Goal: Task Accomplishment & Management: Use online tool/utility

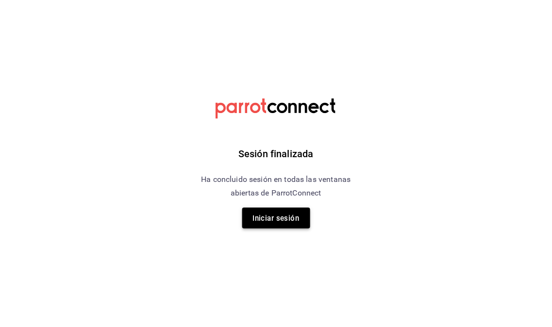
click at [261, 218] on font "Iniciar sesión" at bounding box center [276, 218] width 47 height 9
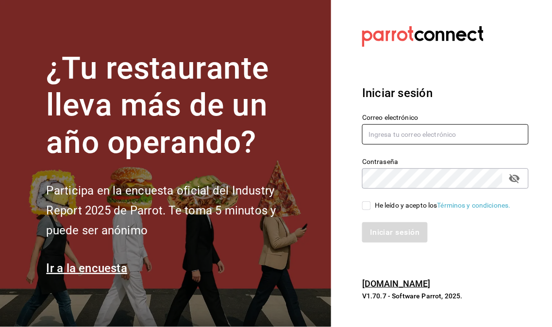
type input "dimastockade@gmail.com"
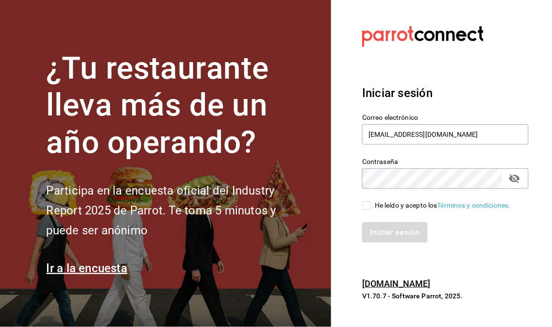
click at [365, 204] on input "He leído y acepto los Términos y condiciones." at bounding box center [366, 205] width 9 height 9
checkbox input "true"
click at [398, 238] on button "Iniciar sesión" at bounding box center [395, 232] width 66 height 20
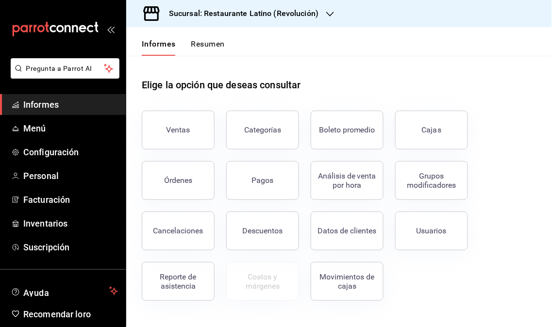
click at [48, 93] on li "Pregunta a Parrot AI" at bounding box center [63, 76] width 118 height 36
click at [183, 127] on font "Ventas" at bounding box center [178, 129] width 24 height 9
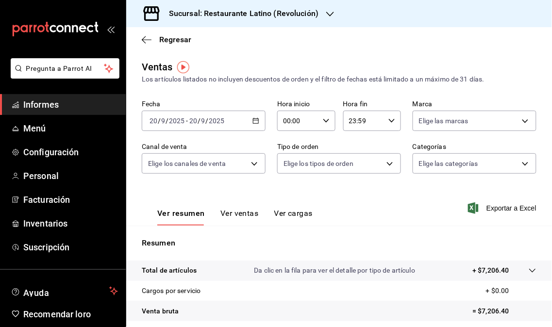
click at [301, 15] on font "Sucursal: Restaurante Latino (Revolución)" at bounding box center [243, 13] width 149 height 9
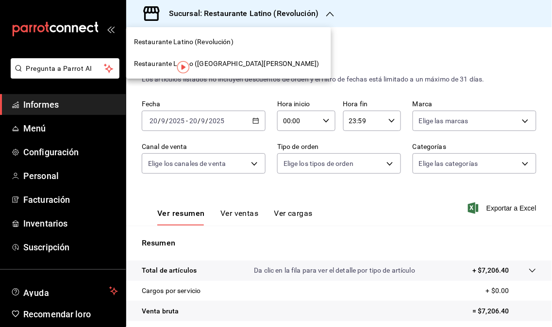
click at [235, 62] on font "Restaurante Latino ([GEOGRAPHIC_DATA][PERSON_NAME])" at bounding box center [226, 64] width 185 height 8
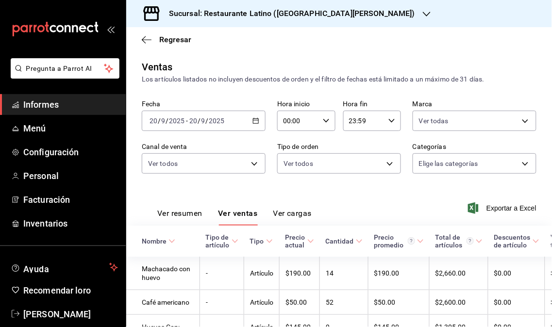
click at [58, 99] on font "Informes" at bounding box center [40, 104] width 35 height 10
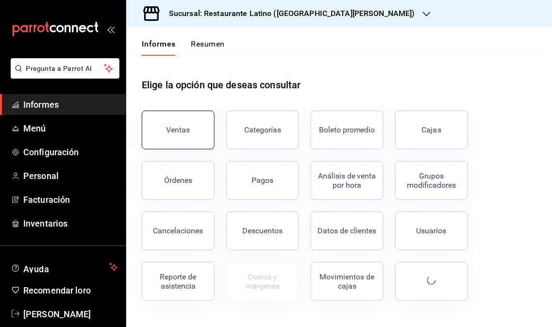
click at [149, 124] on button "Ventas" at bounding box center [178, 130] width 73 height 39
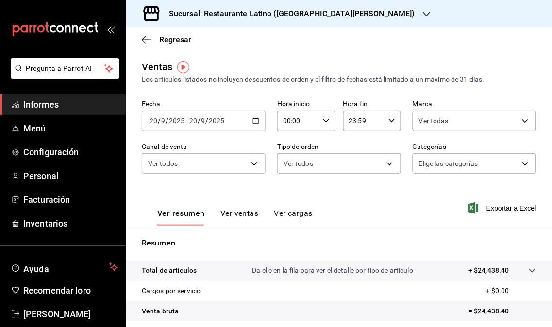
click at [332, 17] on font "Sucursal: Restaurante Latino ([GEOGRAPHIC_DATA][PERSON_NAME])" at bounding box center [292, 13] width 246 height 9
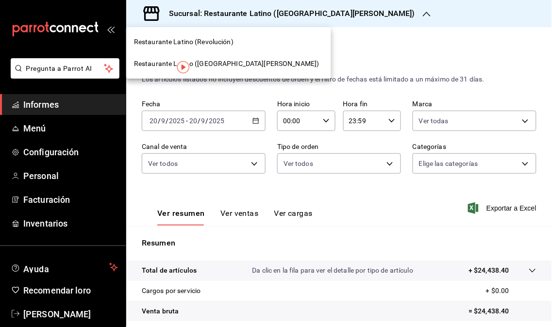
click at [225, 35] on div "Restaurante Latino (Revolución)" at bounding box center [228, 42] width 205 height 22
